Goal: Communication & Community: Answer question/provide support

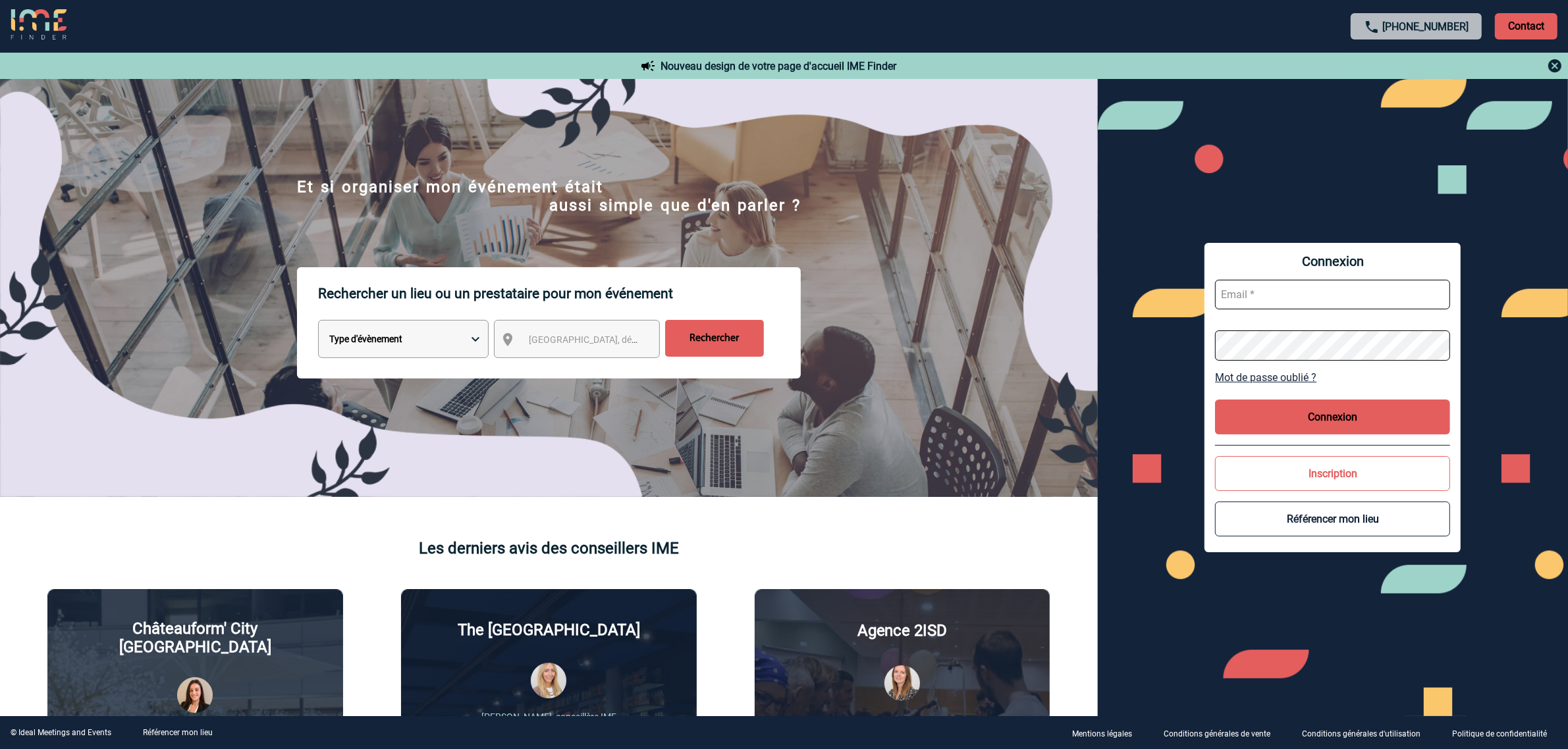
type input "ltrellu@ime-groupe.com"
click at [1388, 412] on button "Connexion" at bounding box center [1333, 417] width 235 height 35
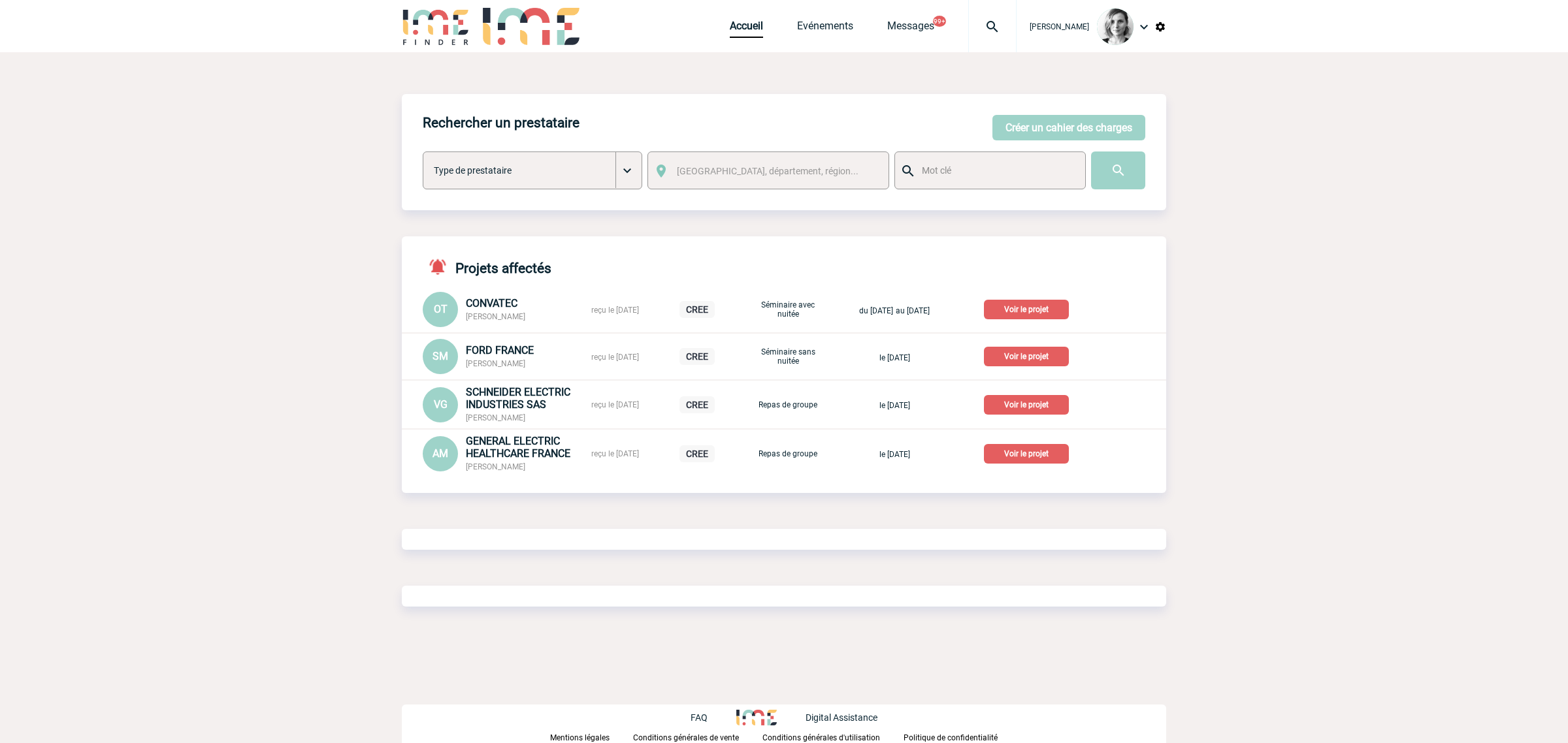
click at [997, 37] on div at bounding box center [992, 26] width 49 height 52
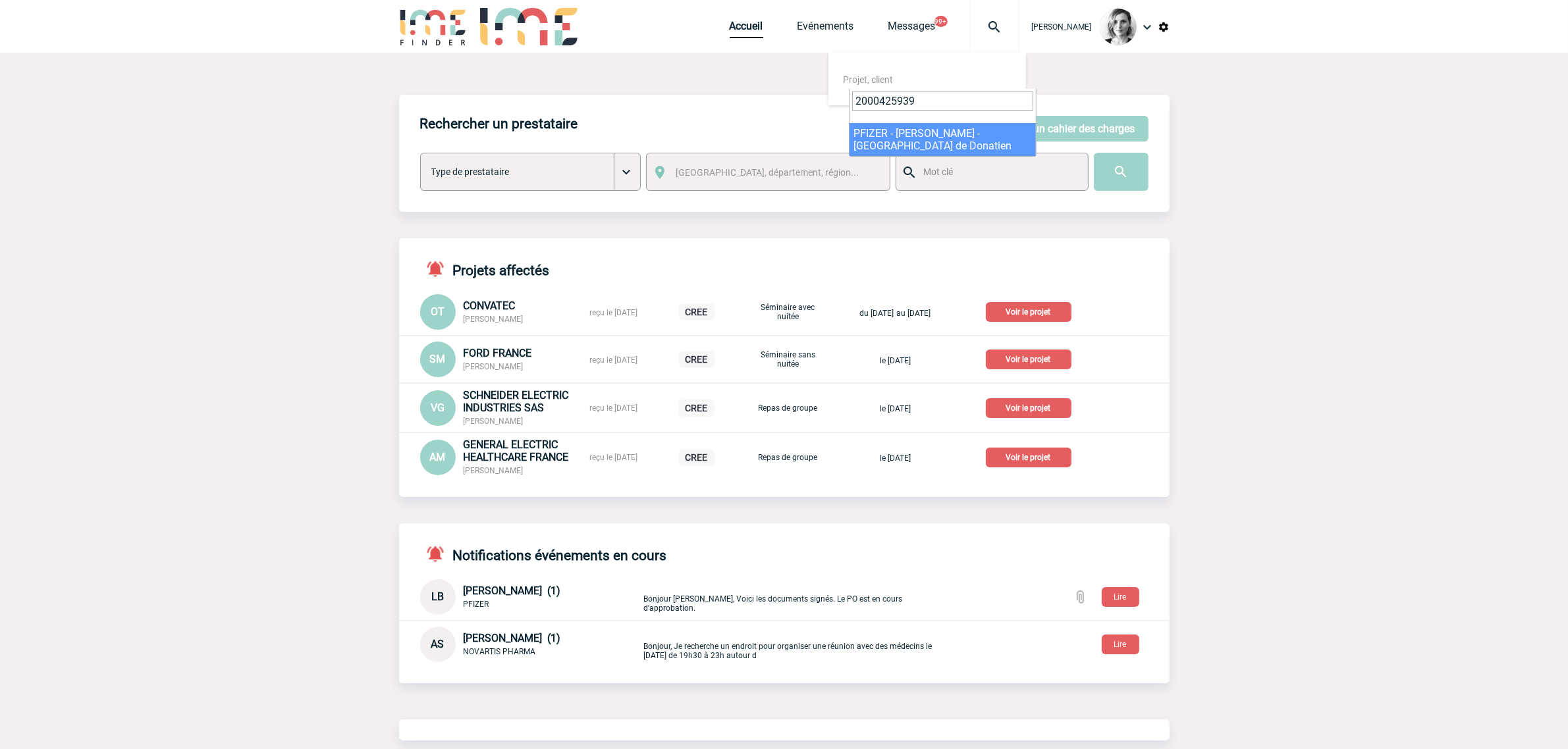
type input "2000425939"
select select "25440"
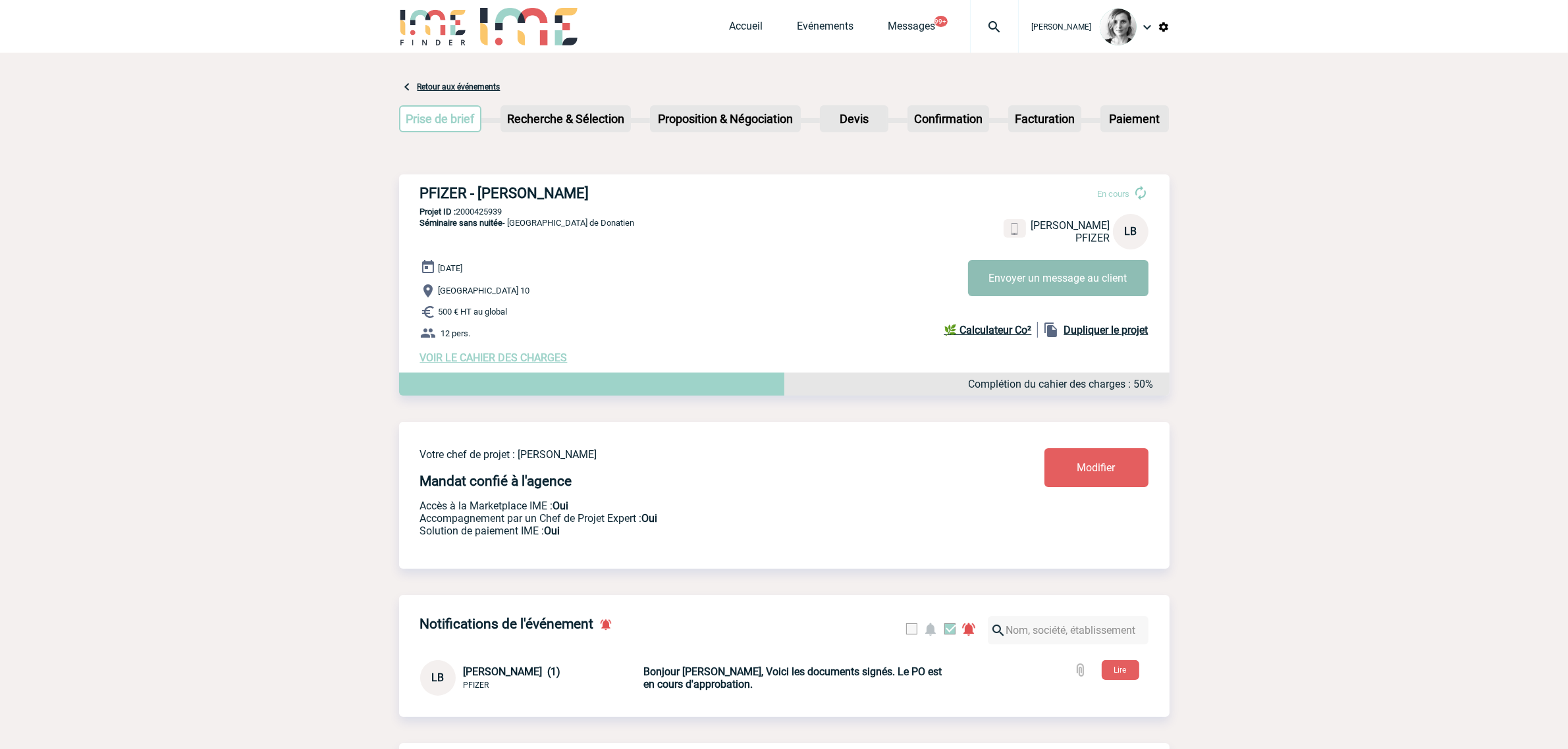
click at [1044, 271] on button "Envoyer un message au client" at bounding box center [1058, 278] width 180 height 36
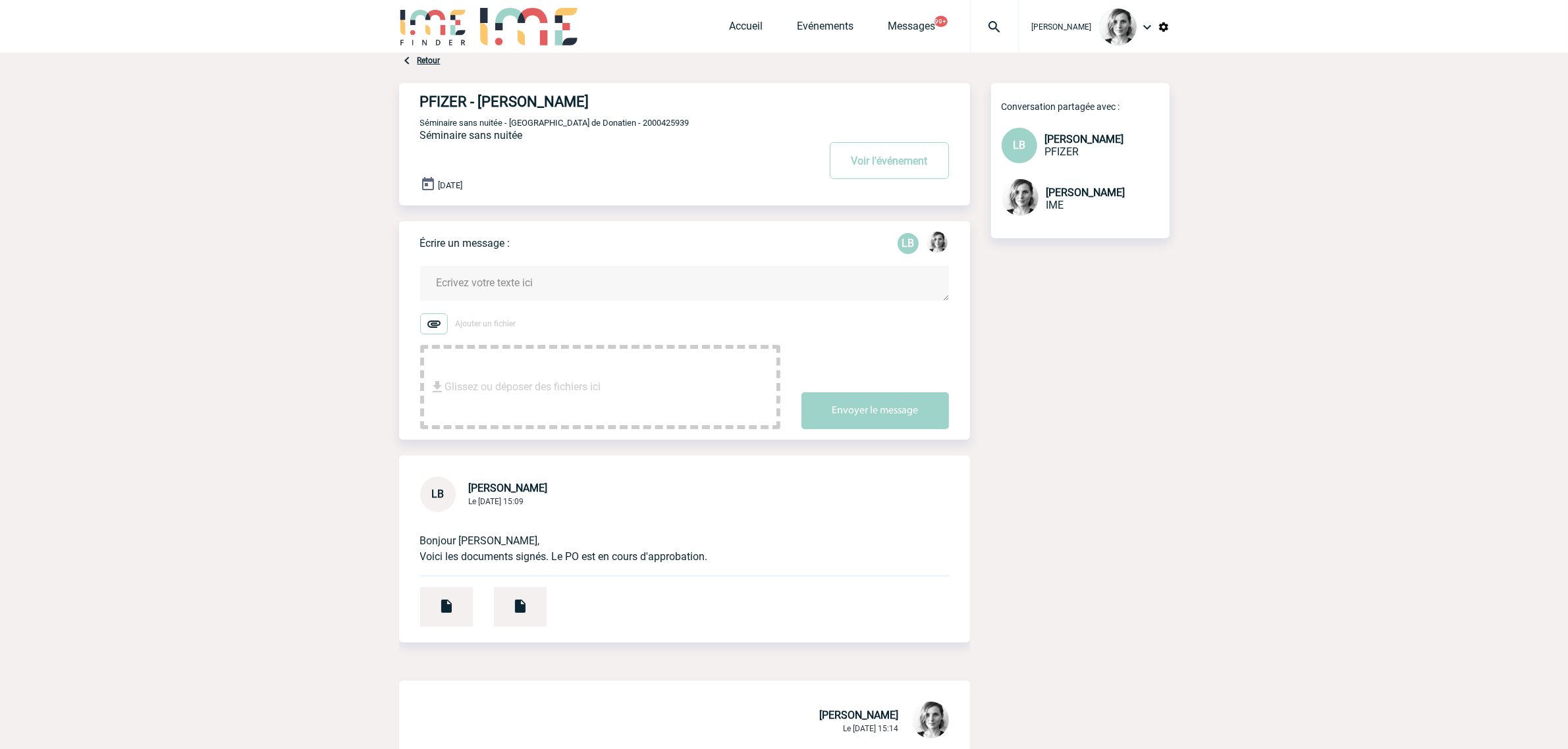
click at [577, 308] on form "Ajouter un fichier Glissez ou déposer des fichiers ici Envoyer le message" at bounding box center [695, 339] width 550 height 180
click at [564, 290] on textarea at bounding box center [684, 283] width 529 height 35
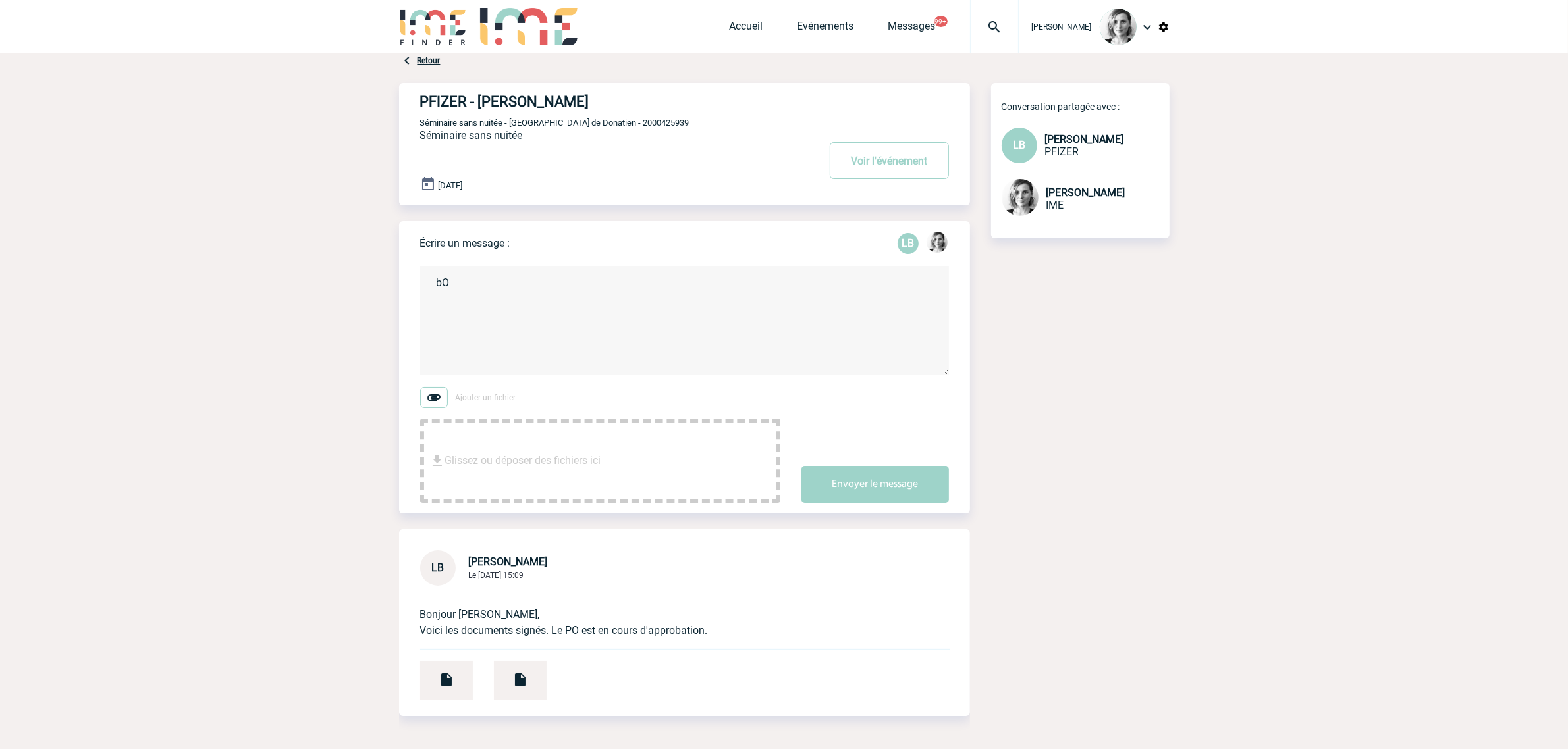
type textarea "b"
paste textarea "Vous restez en contact direct avec le prestataire concernant la partie logistiq…"
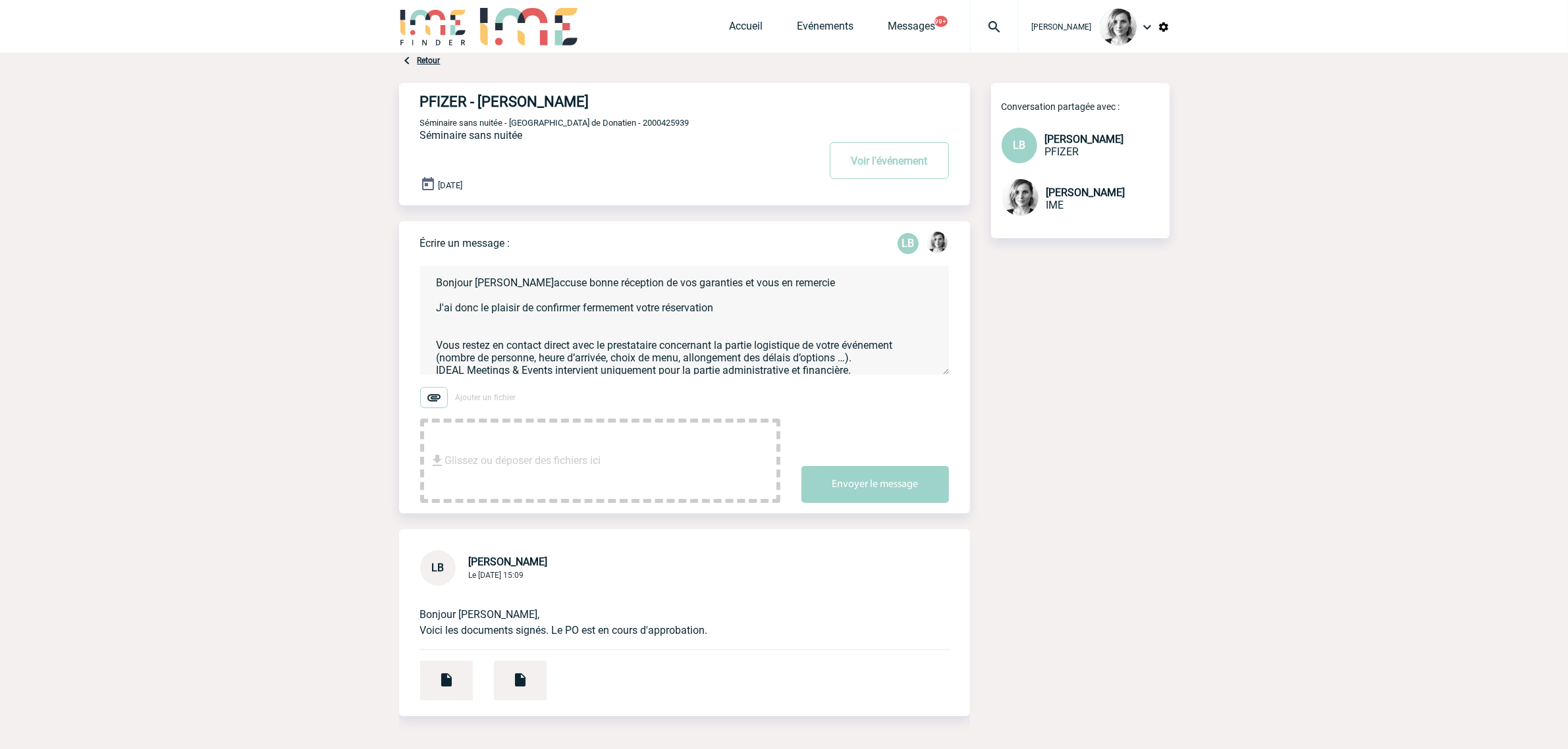
scroll to position [66, 0]
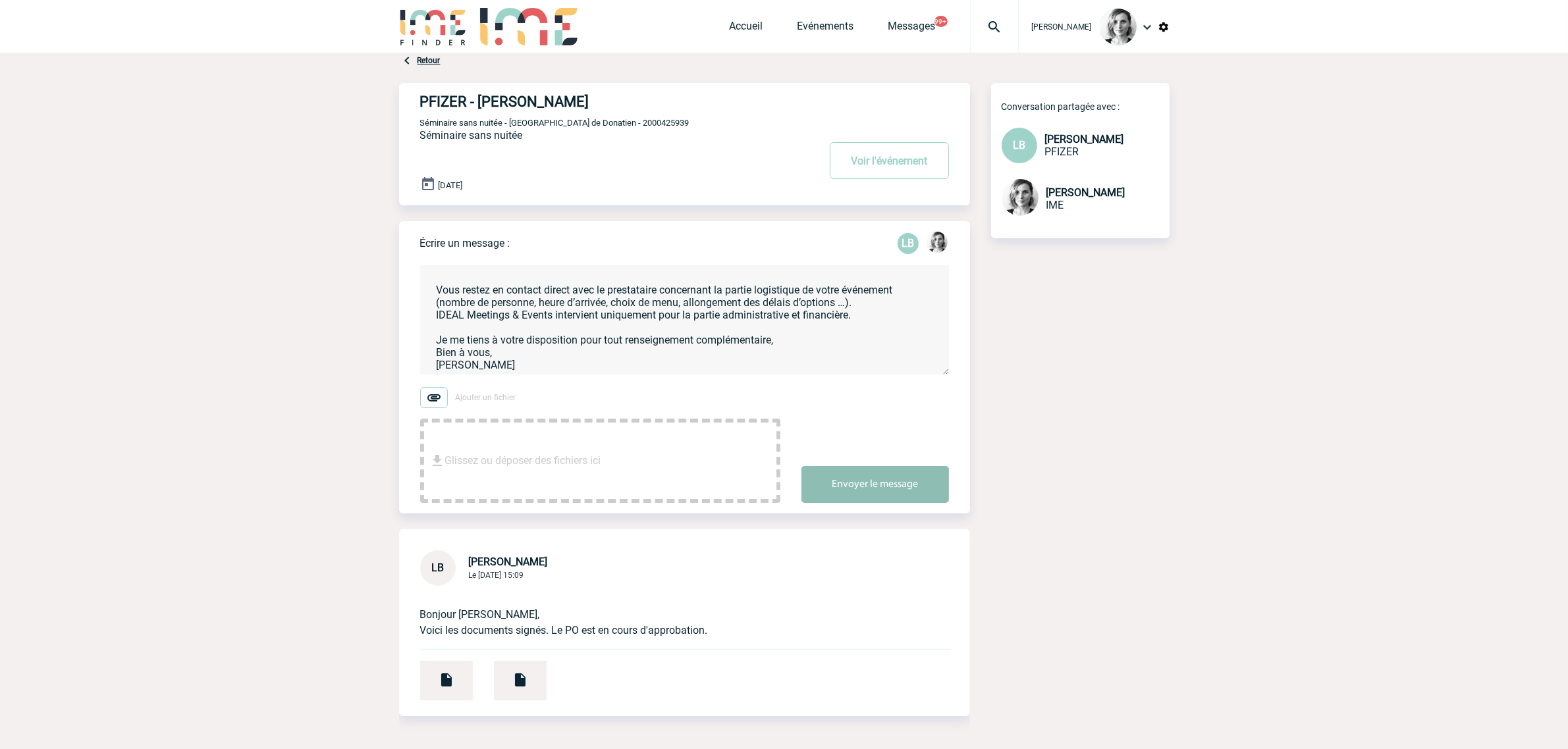
type textarea "Bonjour Laurence J'accuse bonne réception de vos garanties et vous en remercie …"
click at [884, 473] on button "Envoyer le message" at bounding box center [875, 484] width 147 height 37
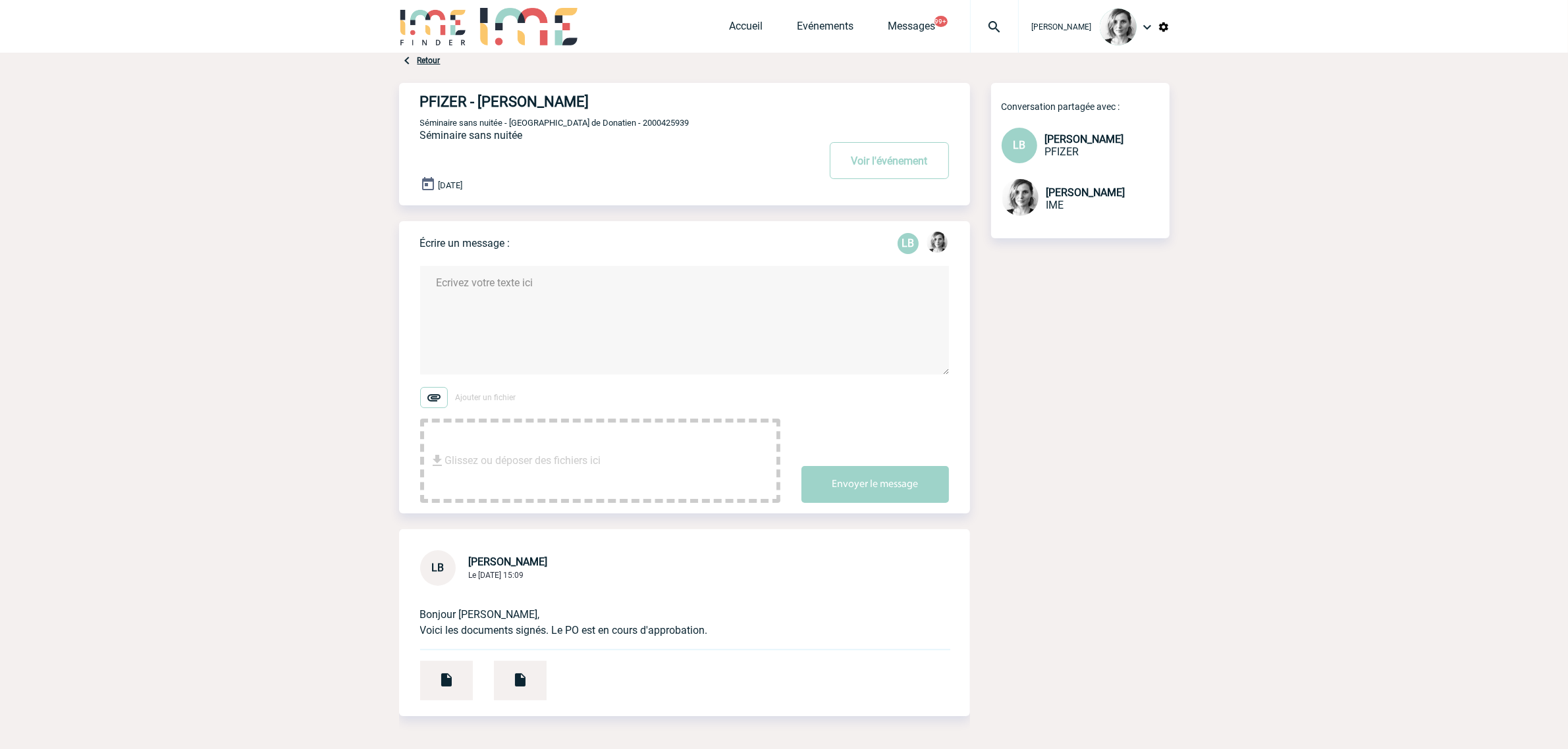
scroll to position [0, 0]
